Goal: Transaction & Acquisition: Obtain resource

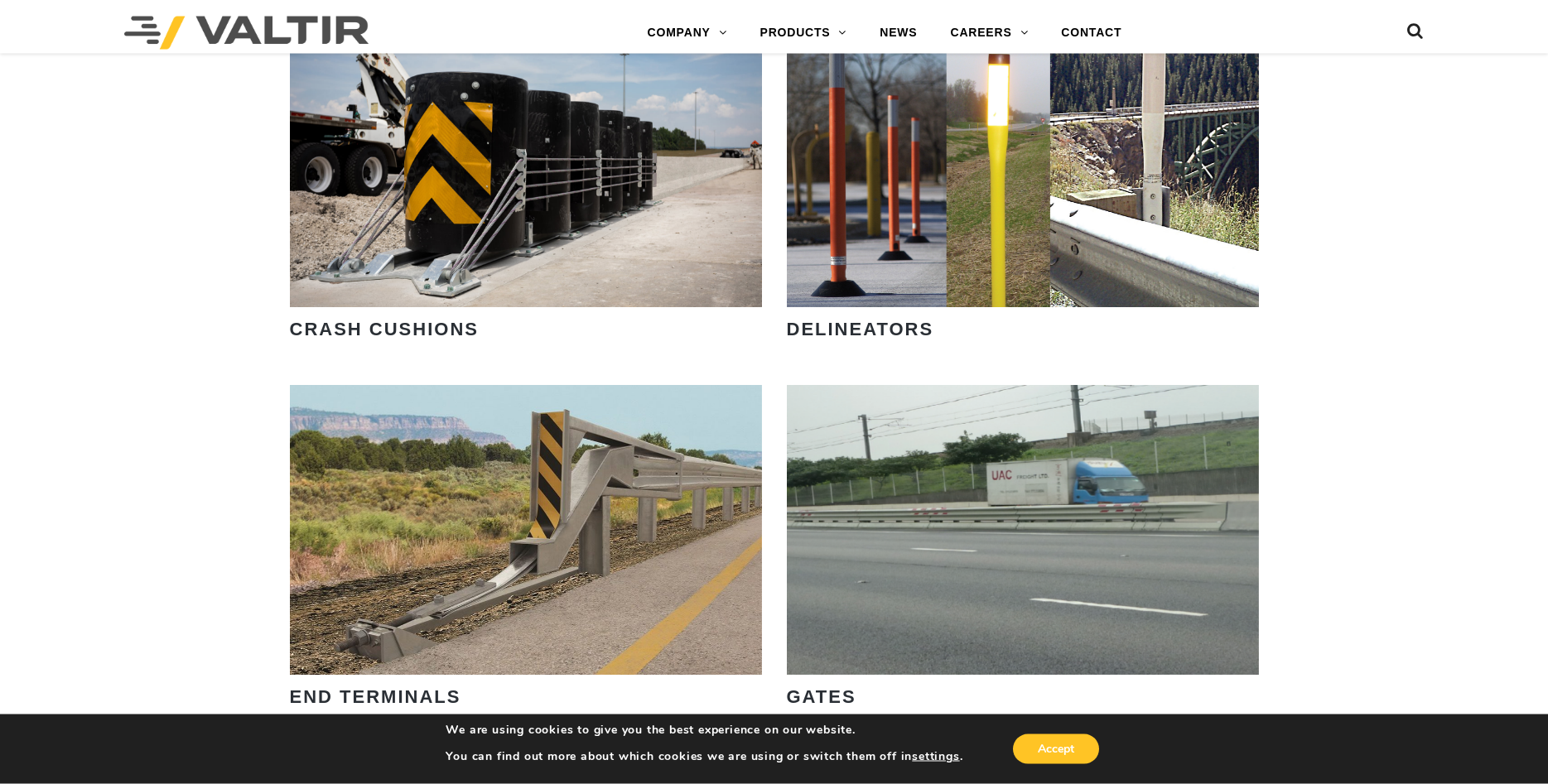
scroll to position [1520, 0]
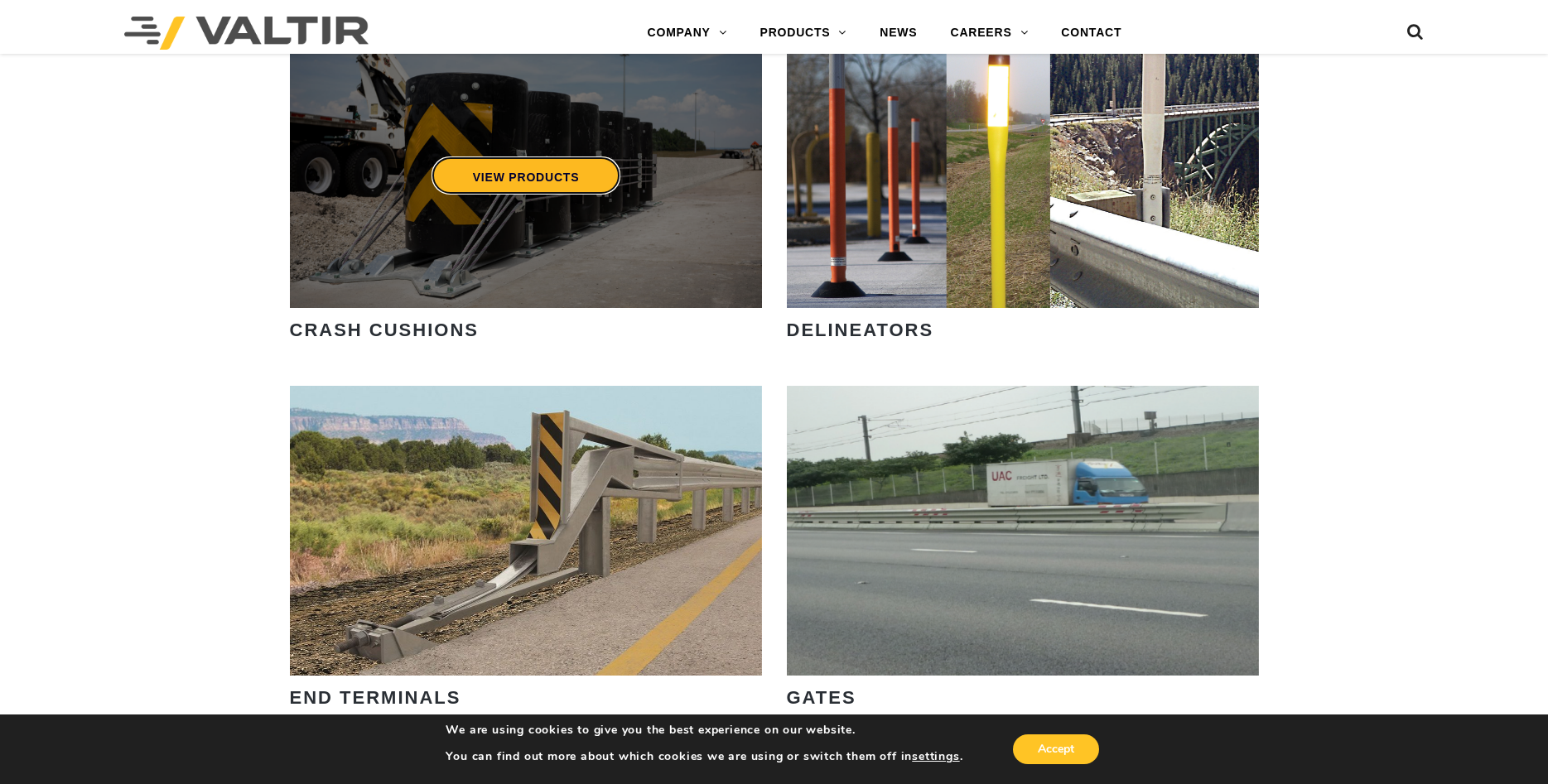
click at [513, 182] on link "VIEW PRODUCTS" at bounding box center [526, 175] width 190 height 38
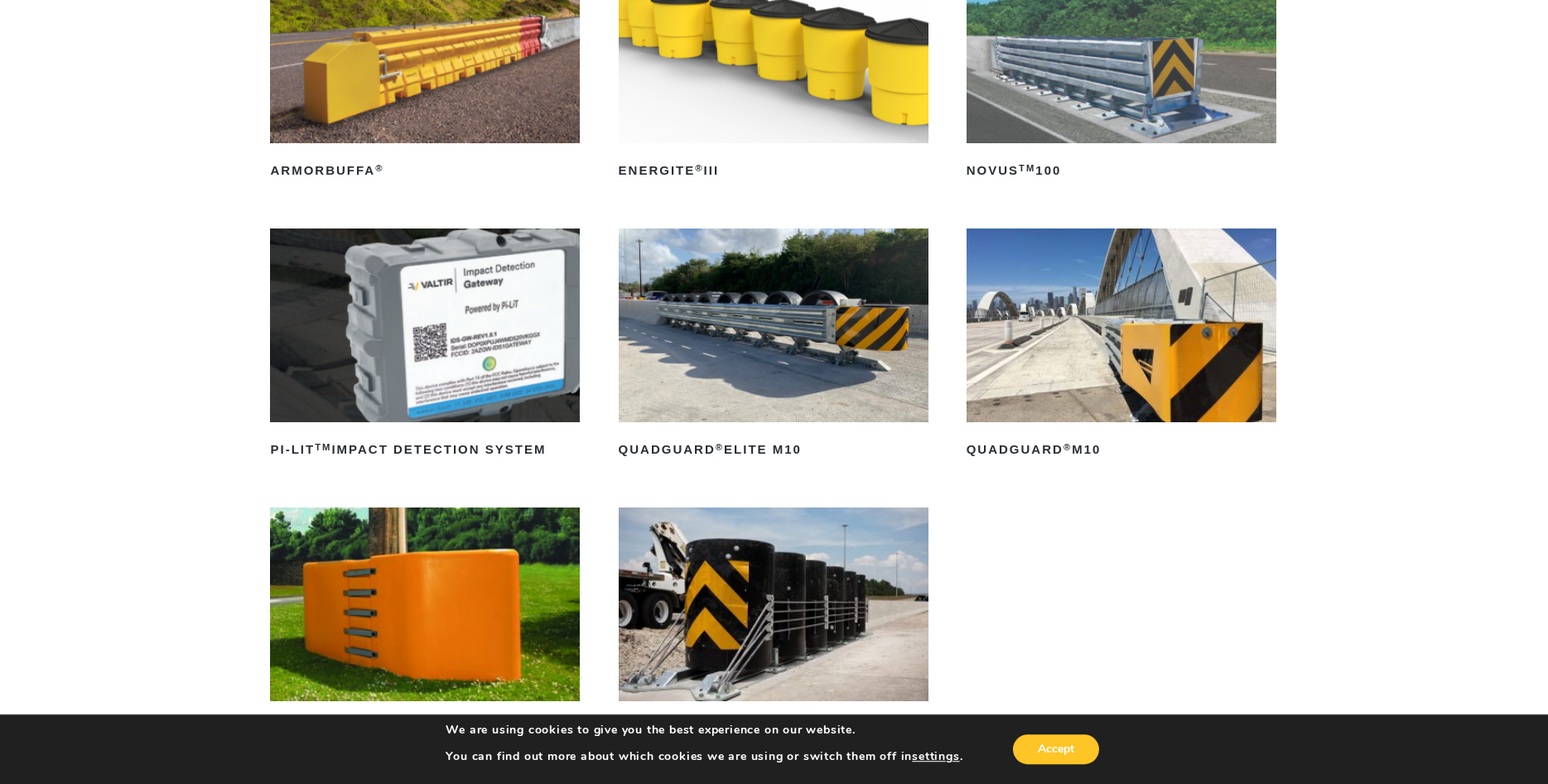
scroll to position [422, 0]
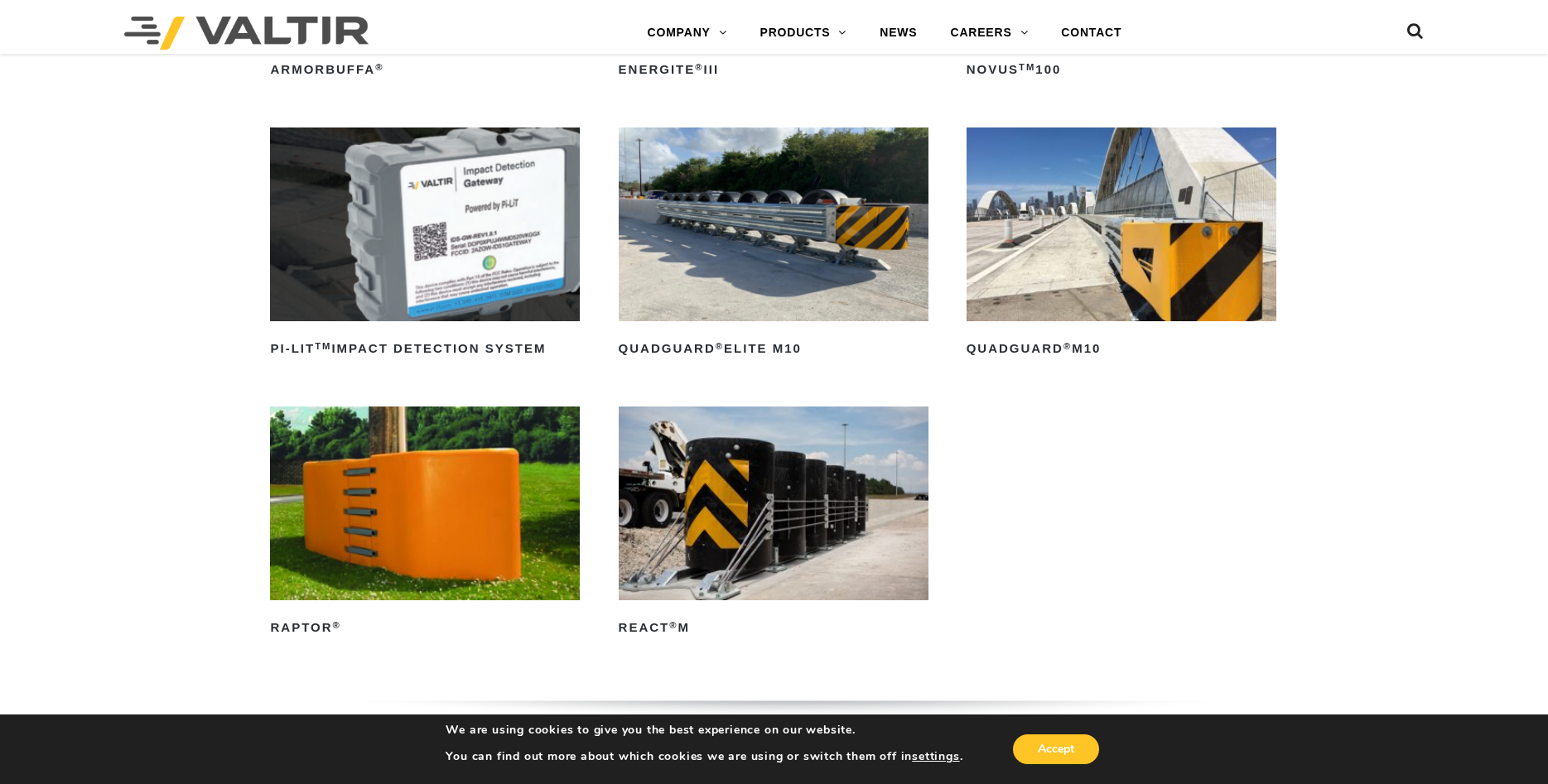
click at [1115, 270] on img at bounding box center [1121, 224] width 310 height 193
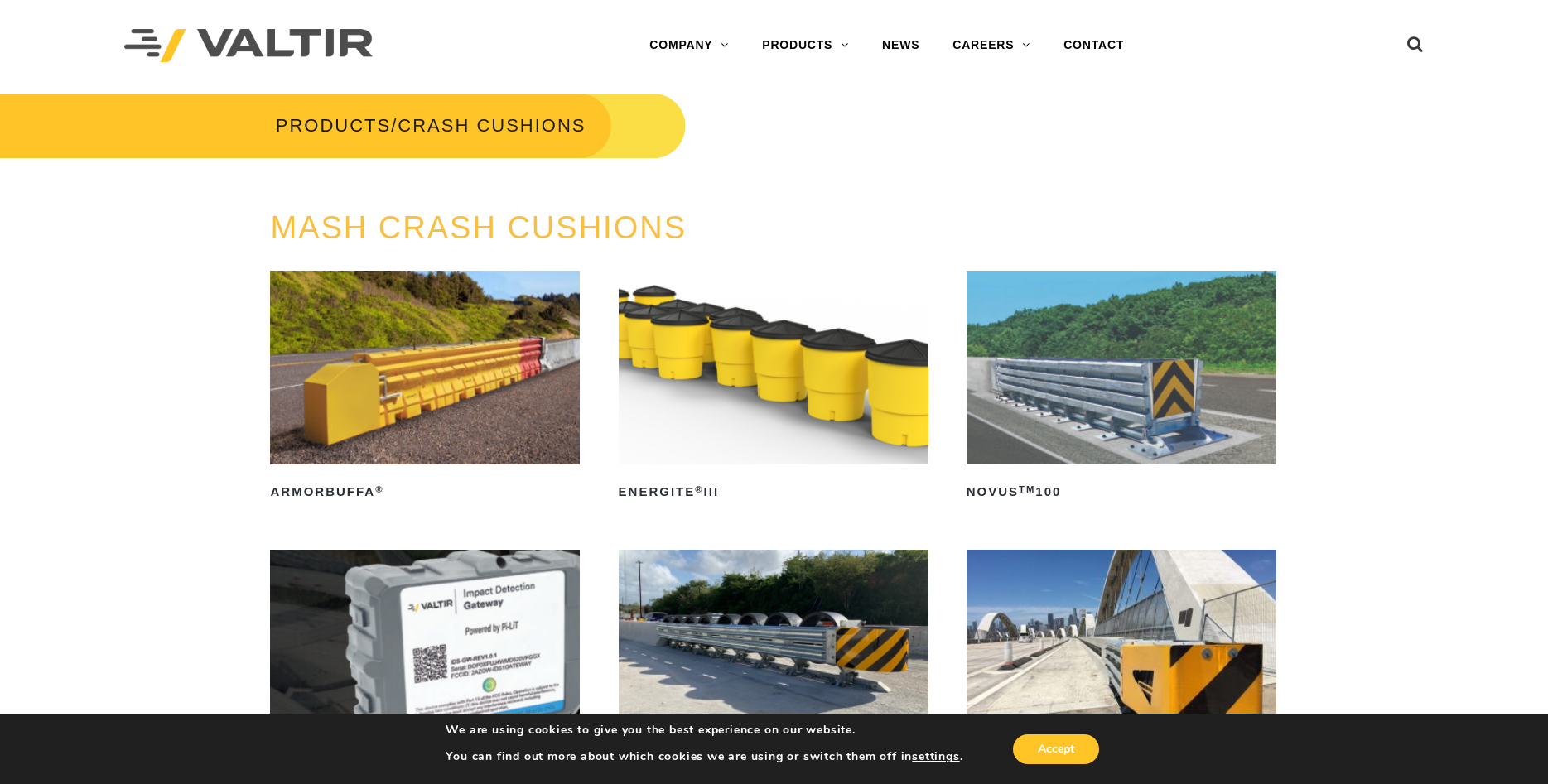
scroll to position [338, 0]
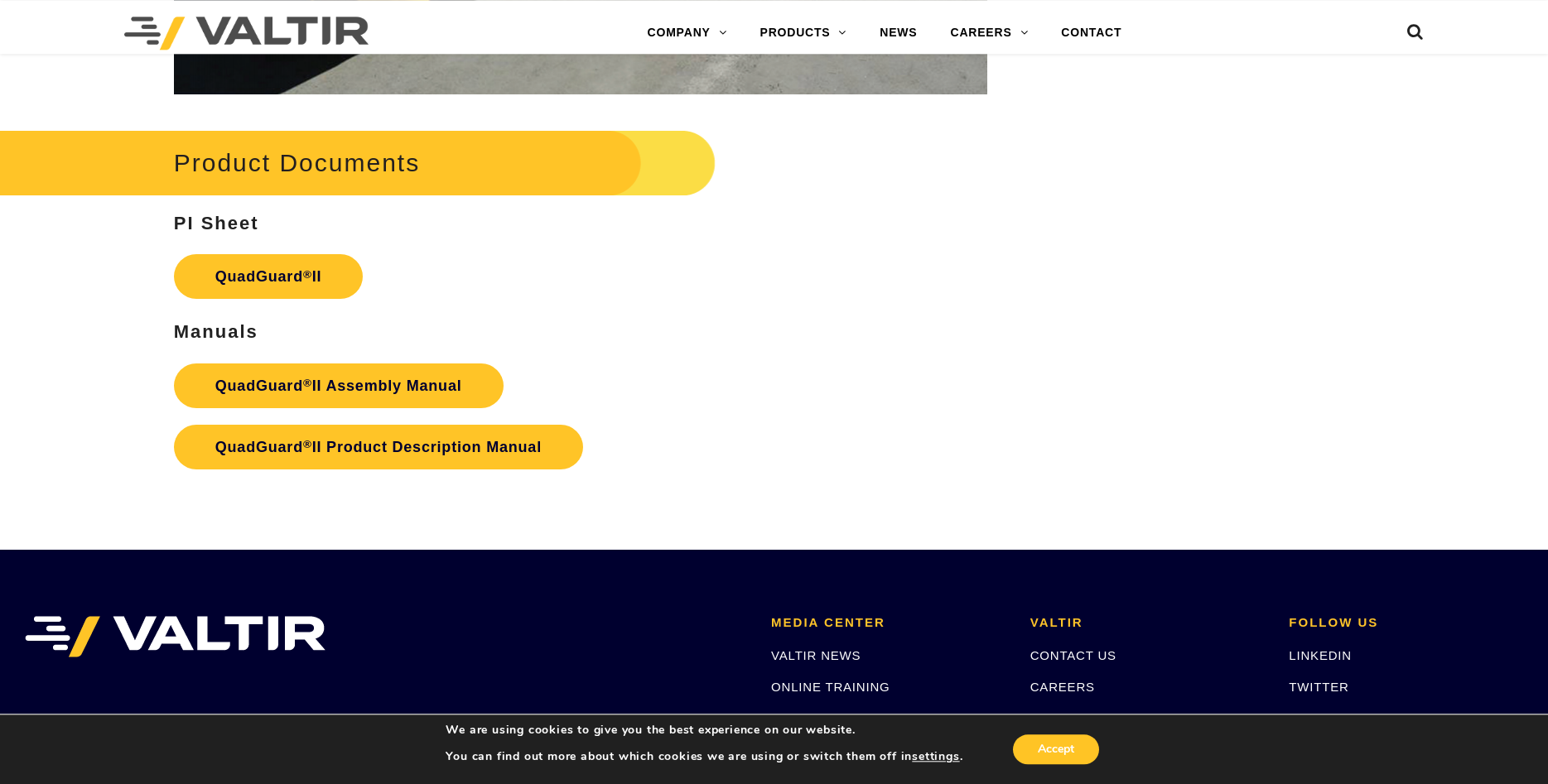
scroll to position [3293, 0]
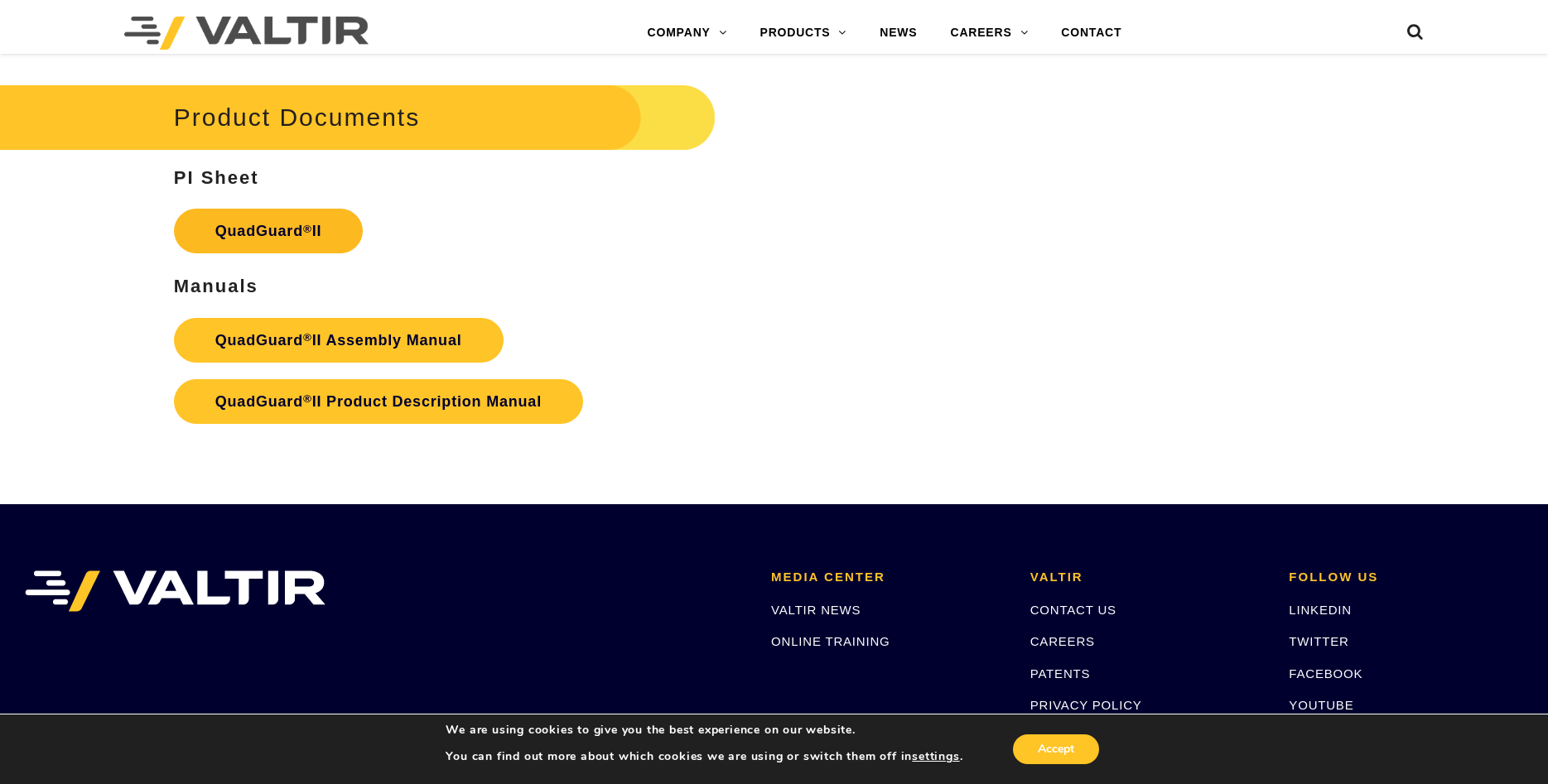
click at [296, 218] on link "QuadGuard ® II" at bounding box center [269, 231] width 190 height 45
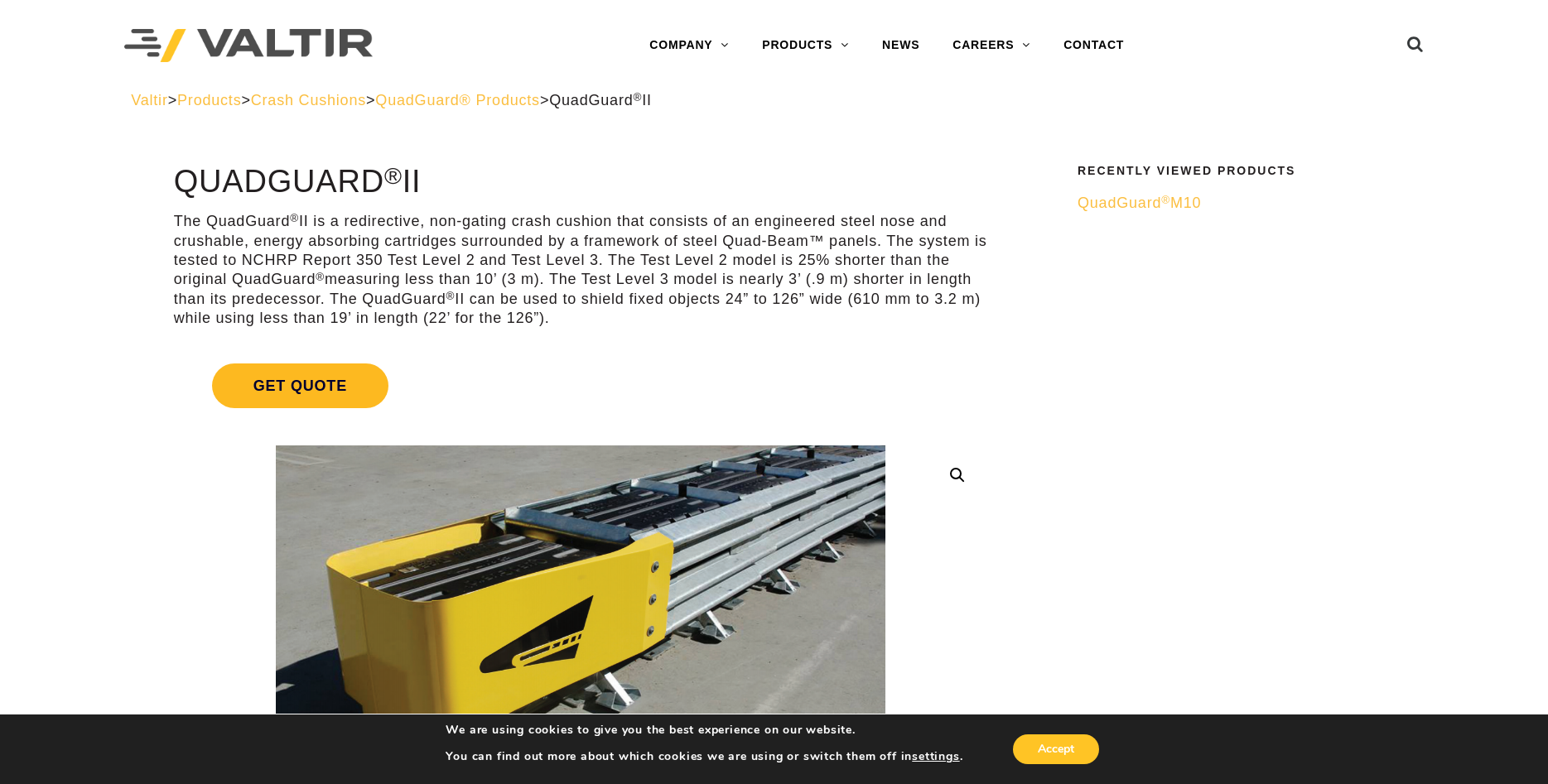
click at [328, 392] on span "Get Quote" at bounding box center [300, 386] width 177 height 45
